Goal: Task Accomplishment & Management: Manage account settings

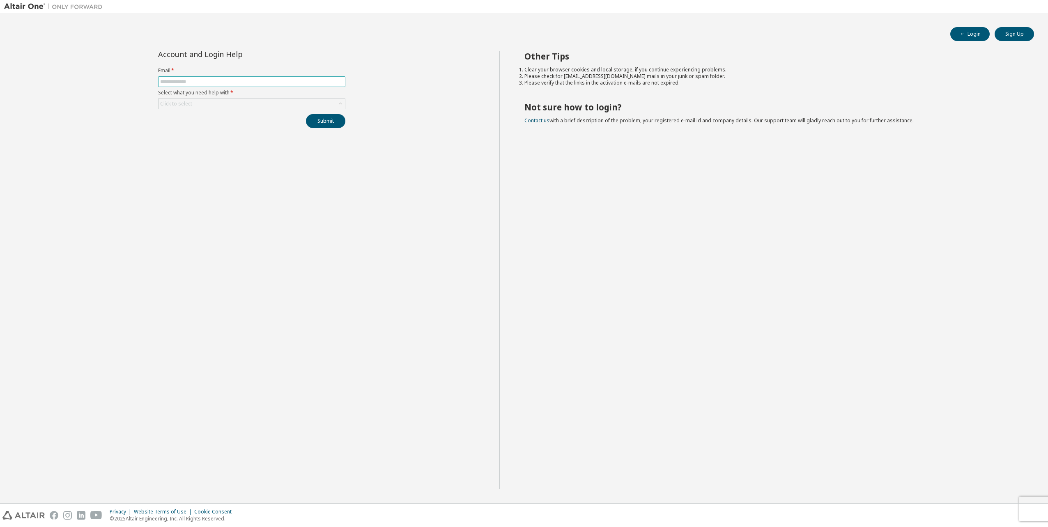
click at [239, 83] on input "text" at bounding box center [251, 81] width 183 height 7
click at [188, 83] on input "text" at bounding box center [251, 81] width 183 height 7
type input "**********"
click at [335, 102] on div "Click to select" at bounding box center [251, 104] width 186 height 10
click at [210, 124] on li "I forgot my password" at bounding box center [251, 127] width 185 height 11
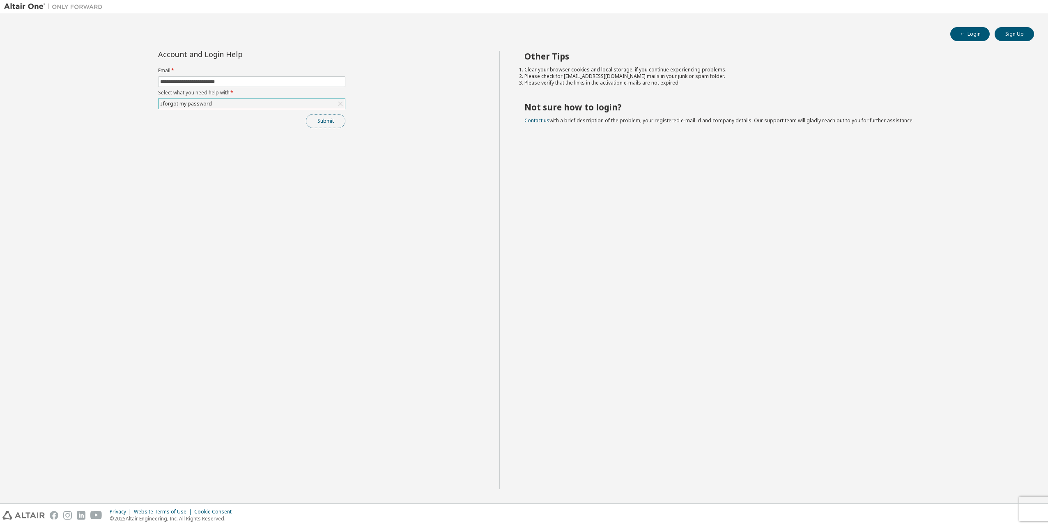
click at [319, 124] on button "Submit" at bounding box center [325, 121] width 39 height 14
click at [316, 123] on button "Submit" at bounding box center [325, 121] width 39 height 14
click at [1029, 485] on icon "button" at bounding box center [1030, 485] width 5 height 5
click at [1031, 512] on icon "button" at bounding box center [1030, 510] width 5 height 5
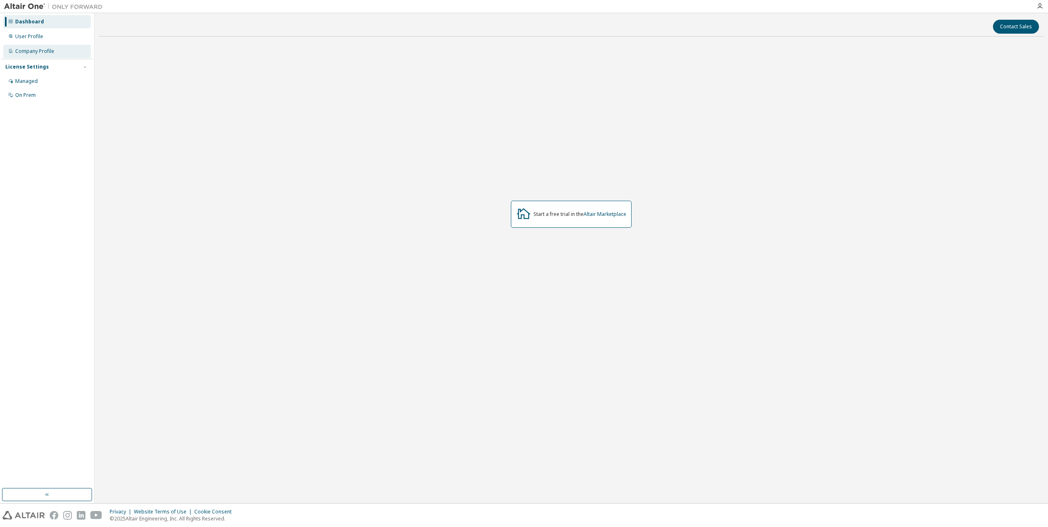
click at [38, 50] on div "Company Profile" at bounding box center [34, 51] width 39 height 7
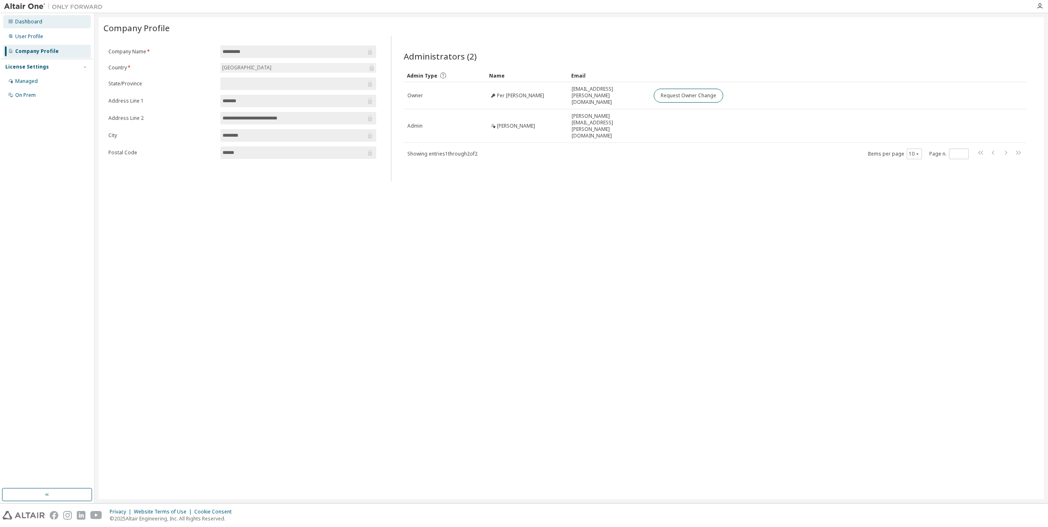
click at [35, 26] on div "Dashboard" at bounding box center [46, 21] width 87 height 13
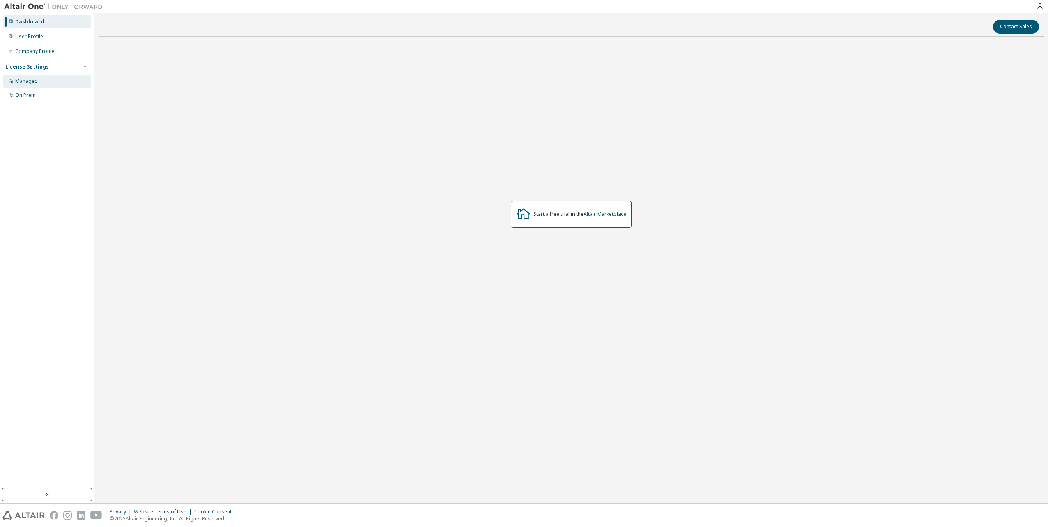
click at [33, 80] on div "Managed" at bounding box center [26, 81] width 23 height 7
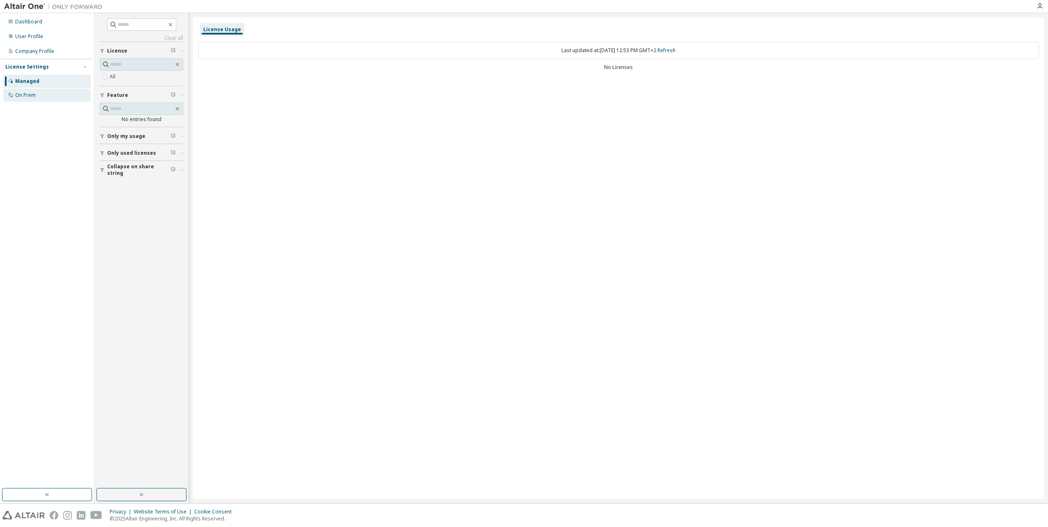
click at [30, 89] on div "On Prem" at bounding box center [46, 95] width 87 height 13
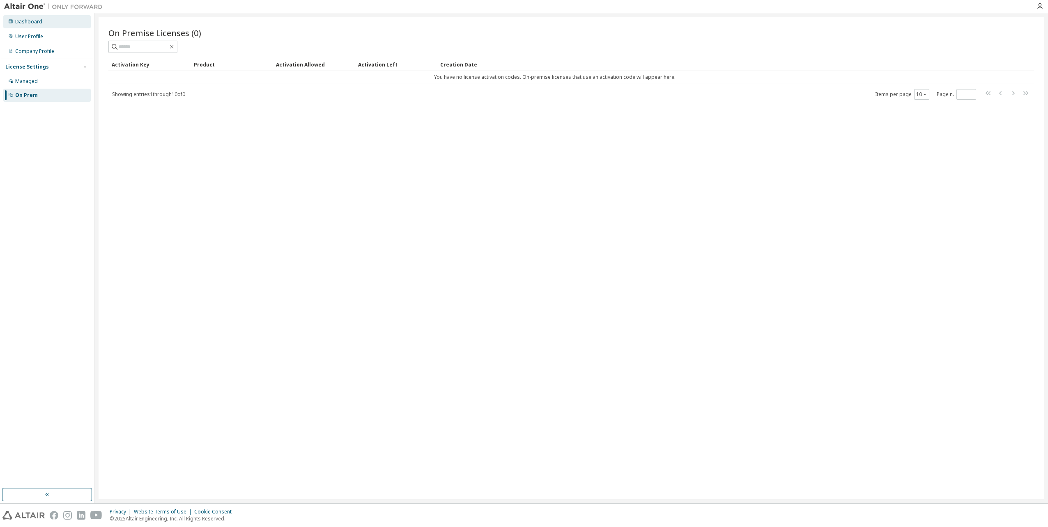
click at [23, 23] on div "Dashboard" at bounding box center [28, 21] width 27 height 7
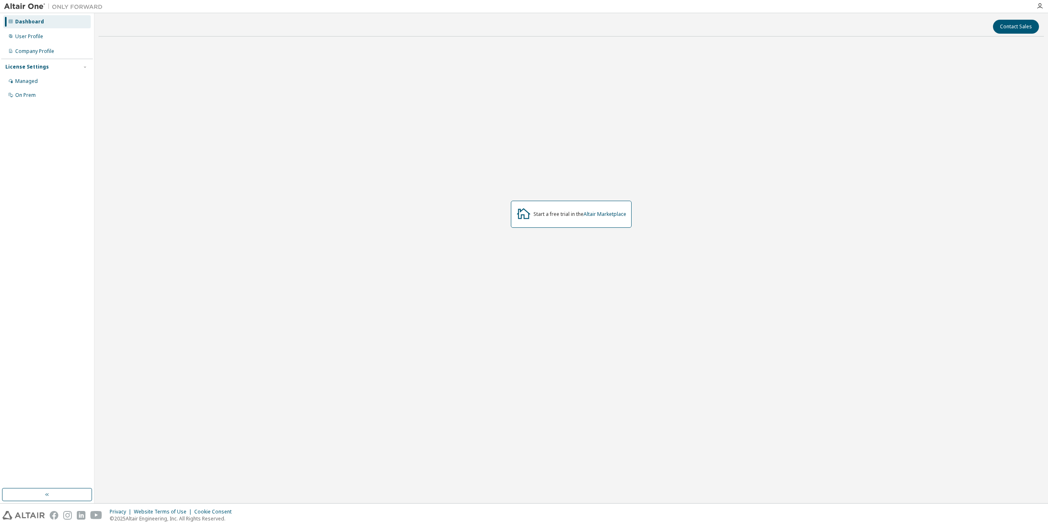
click at [32, 6] on img at bounding box center [55, 6] width 103 height 8
click at [54, 493] on button "button" at bounding box center [47, 494] width 90 height 13
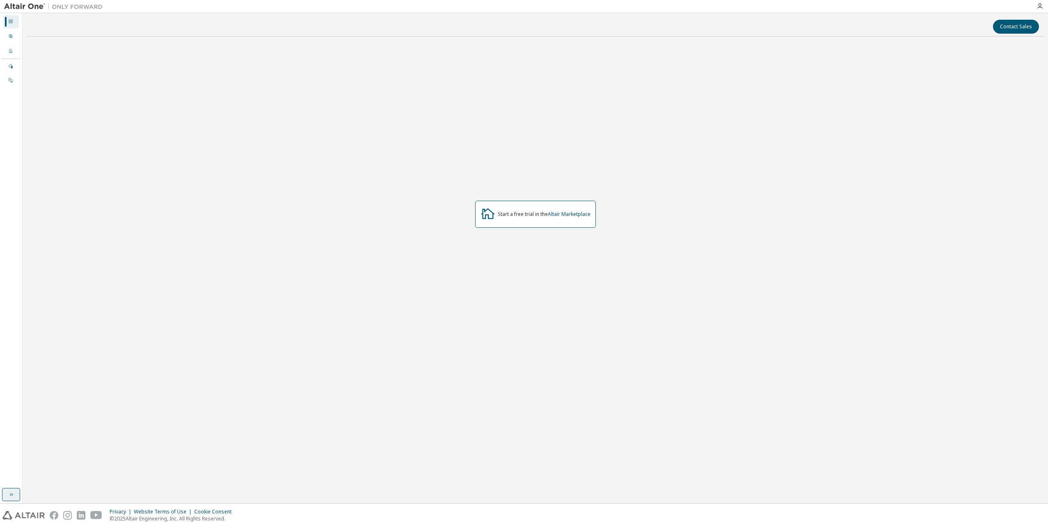
click at [4, 490] on button "button" at bounding box center [11, 494] width 18 height 13
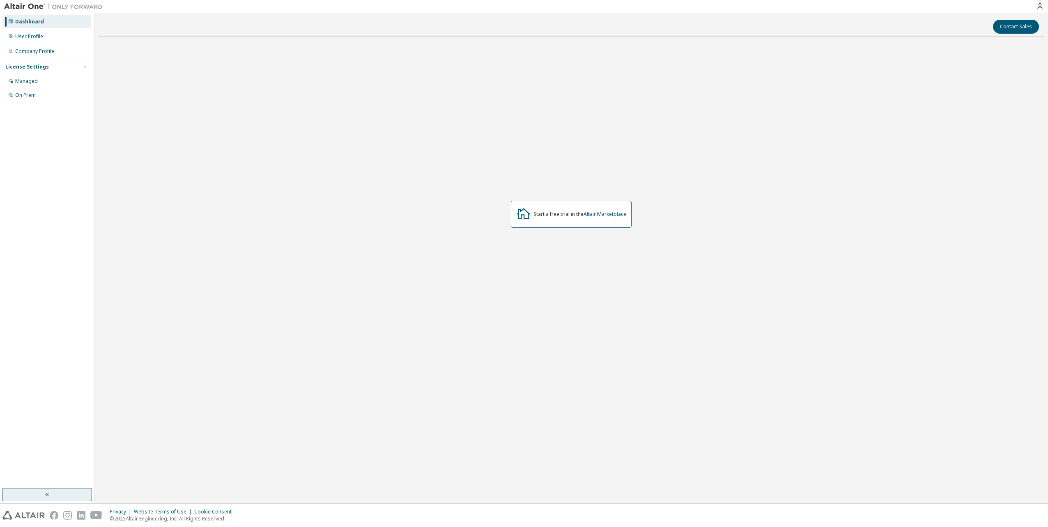
click at [25, 491] on button "button" at bounding box center [47, 494] width 90 height 13
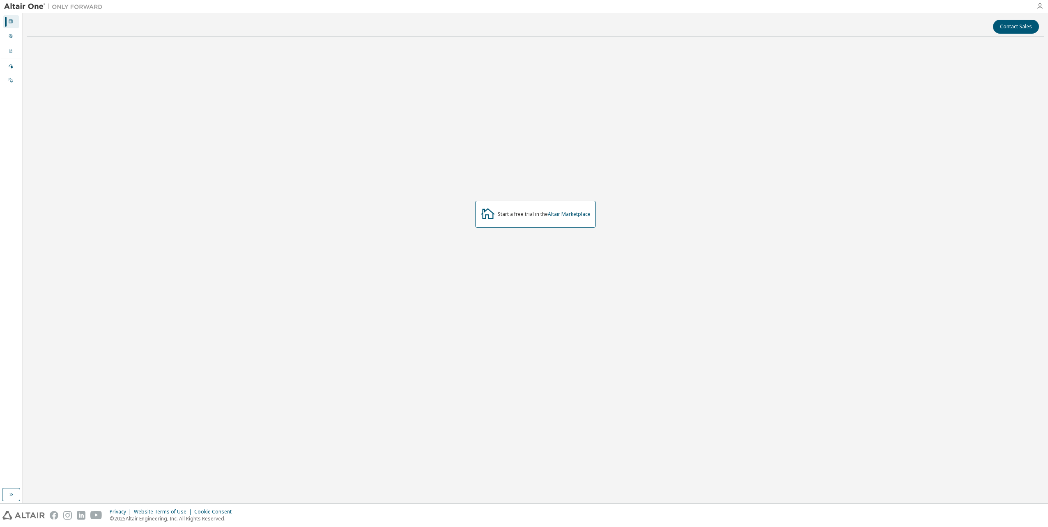
click at [1038, 5] on icon "button" at bounding box center [1039, 6] width 7 height 7
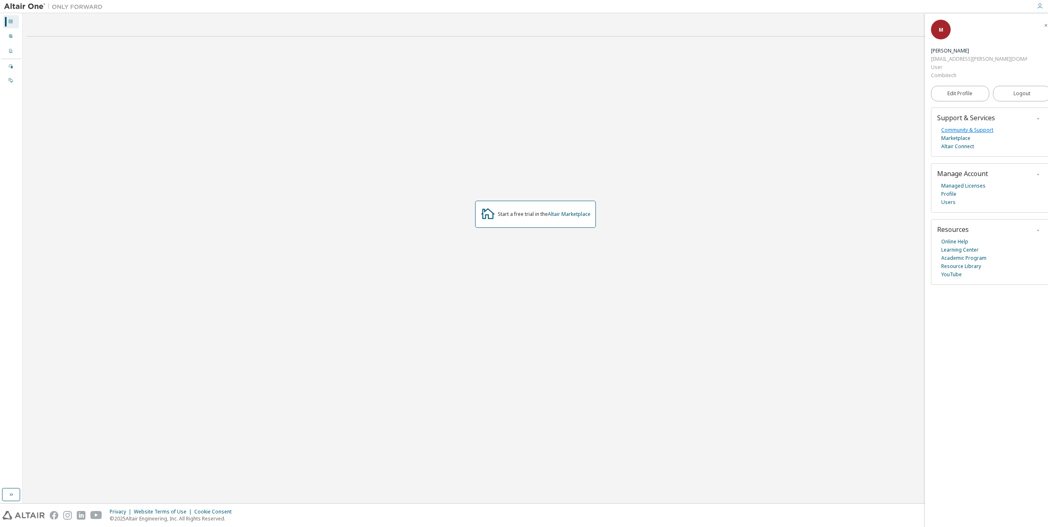
click at [962, 126] on link "Community & Support" at bounding box center [967, 130] width 52 height 8
